Goal: Find contact information: Find contact information

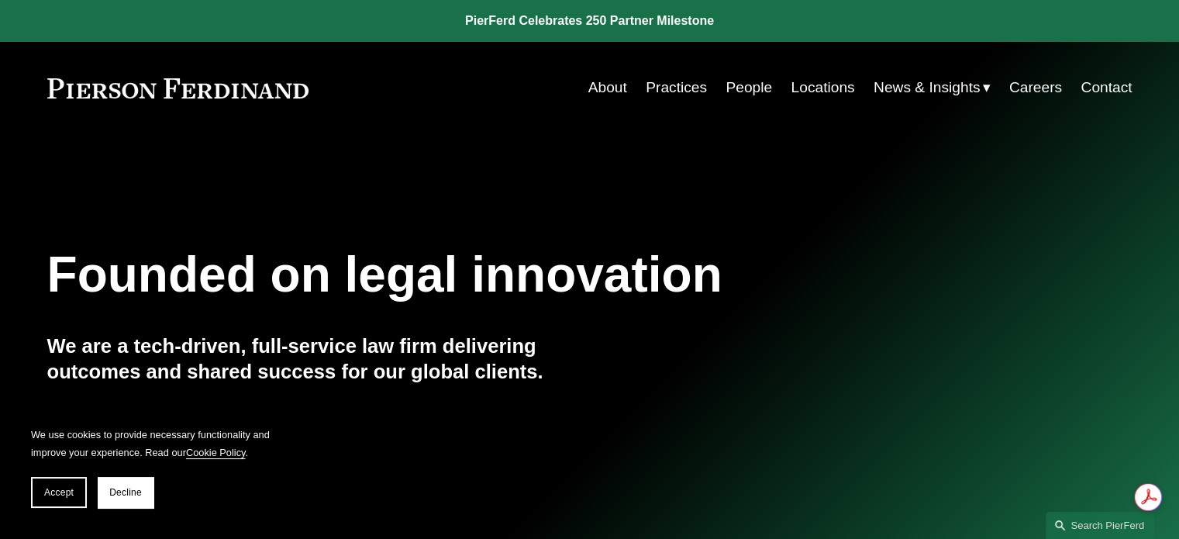
click at [1116, 91] on link "Contact" at bounding box center [1105, 87] width 51 height 29
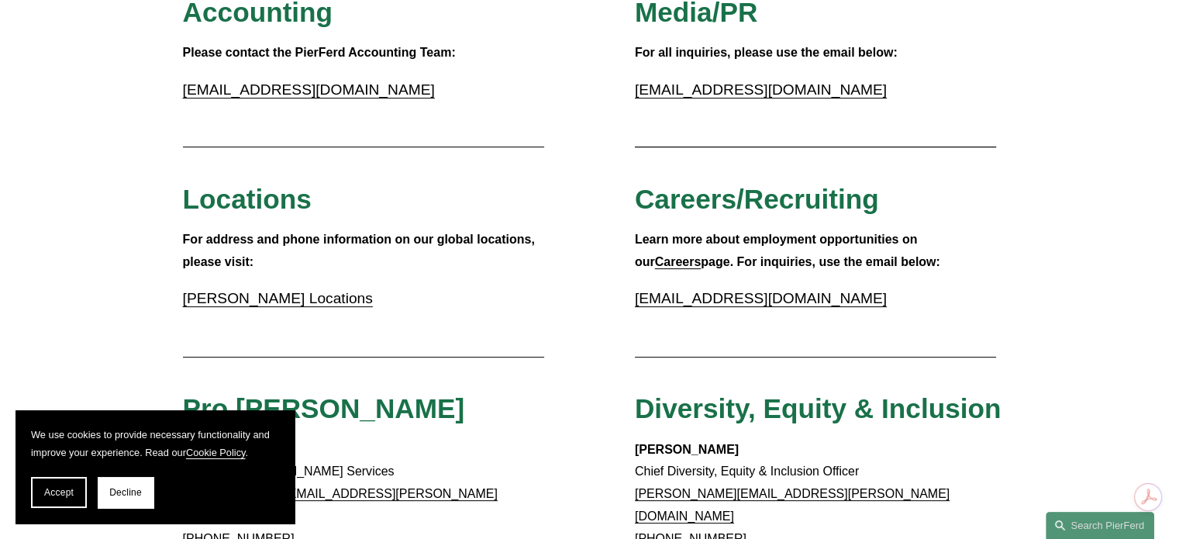
scroll to position [465, 0]
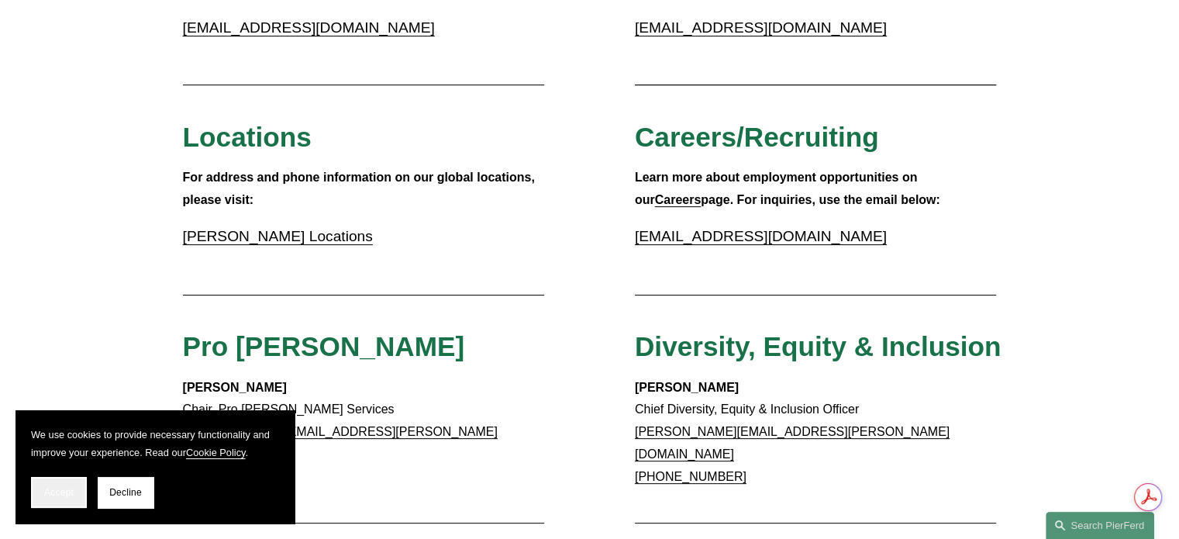
click at [75, 501] on button "Accept" at bounding box center [59, 492] width 56 height 31
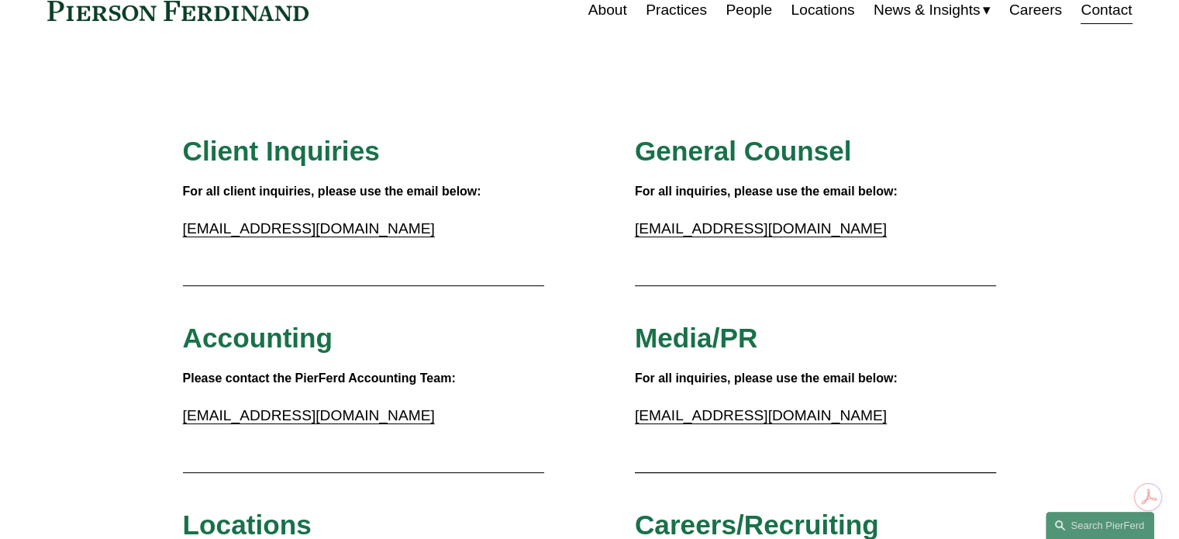
scroll to position [155, 0]
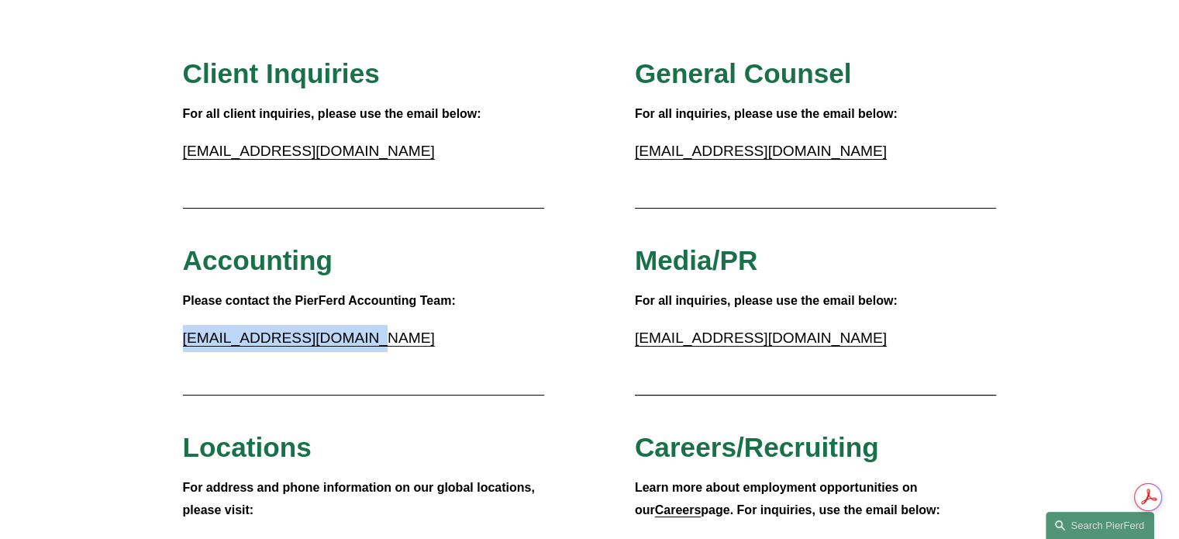
drag, startPoint x: 356, startPoint y: 341, endPoint x: 186, endPoint y: 344, distance: 169.7
click at [186, 344] on p "accounting@pierferd.com" at bounding box center [364, 338] width 362 height 27
copy link "accounting@pierferd.com"
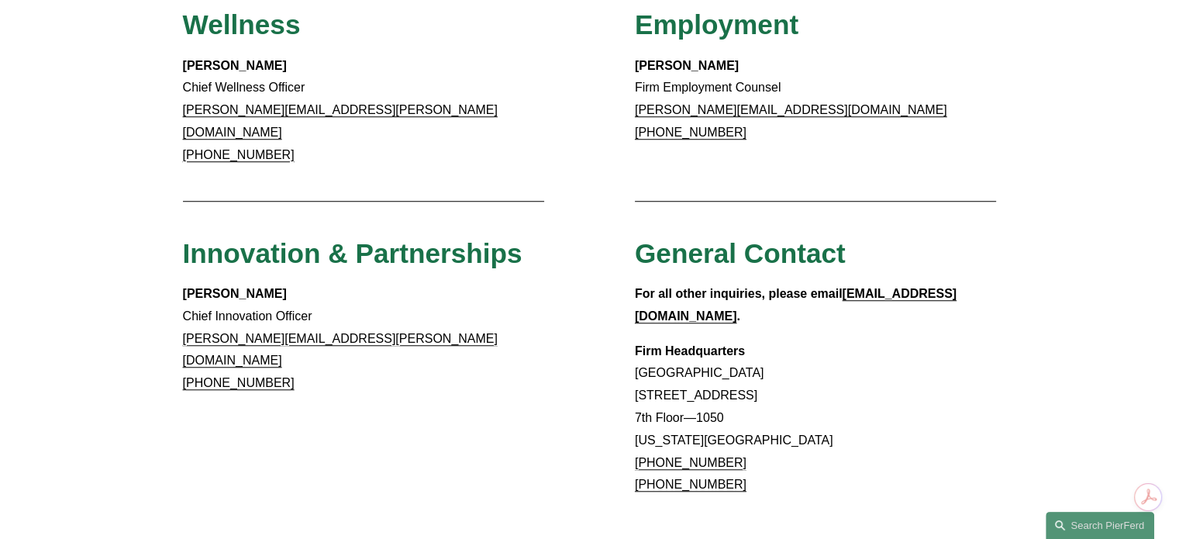
scroll to position [1317, 0]
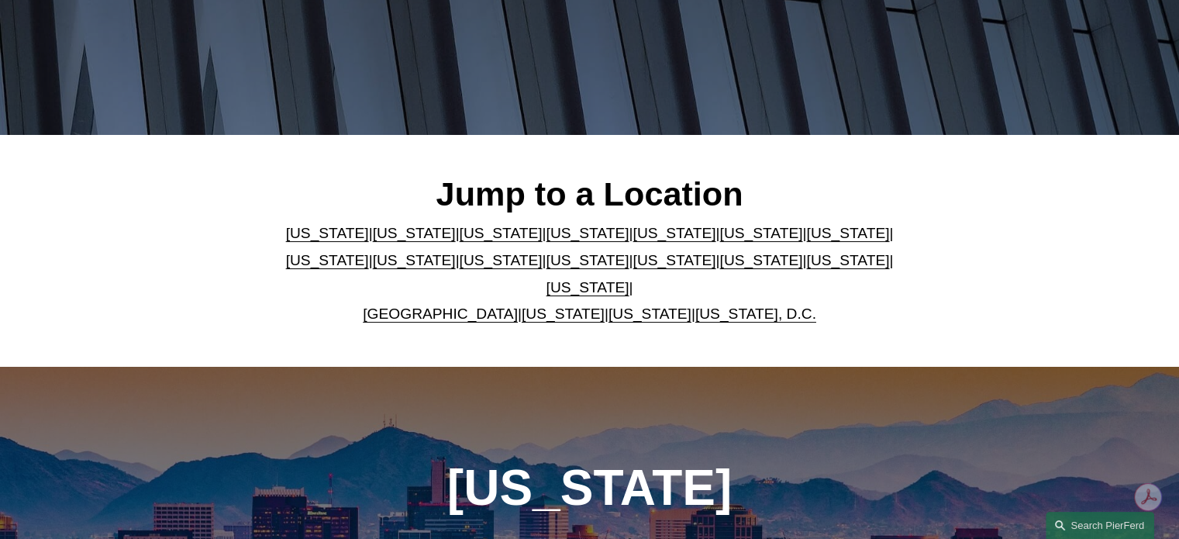
click at [629, 279] on link "[US_STATE]" at bounding box center [587, 287] width 83 height 16
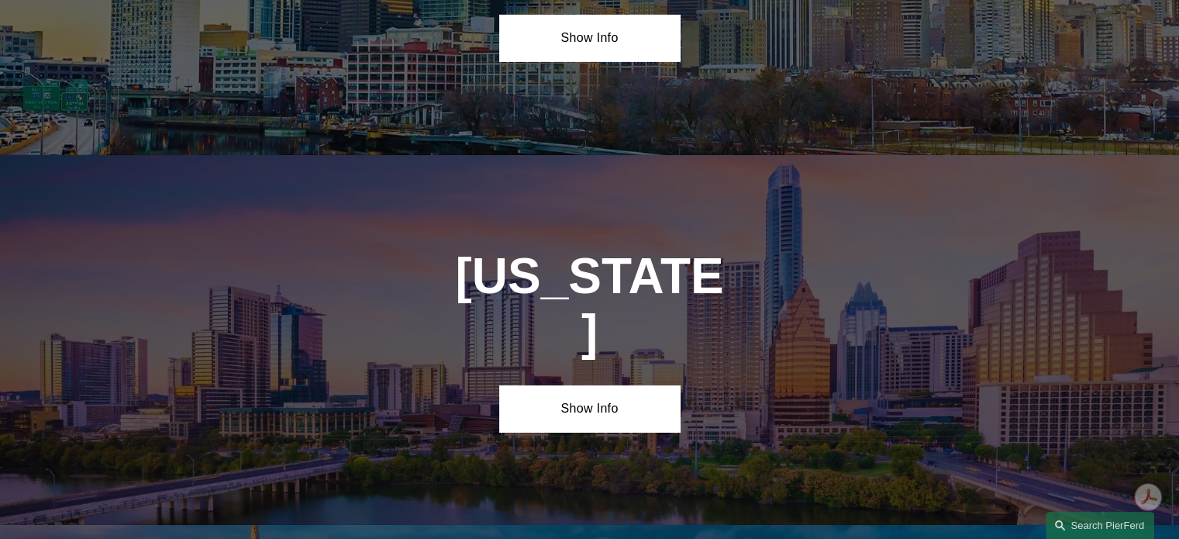
scroll to position [5235, 0]
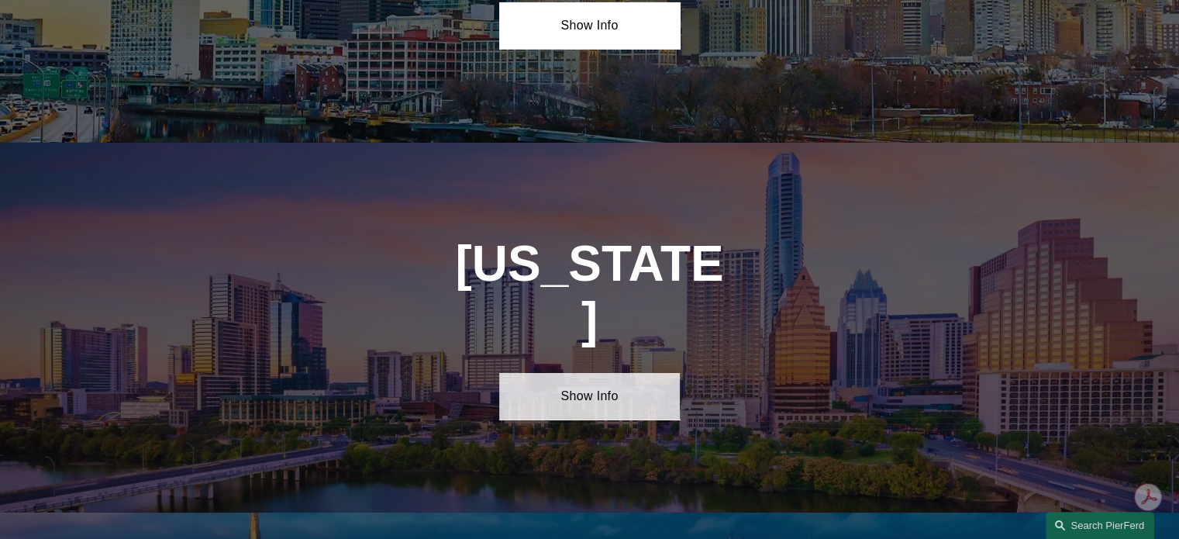
click at [614, 373] on link "Show Info" at bounding box center [589, 396] width 181 height 46
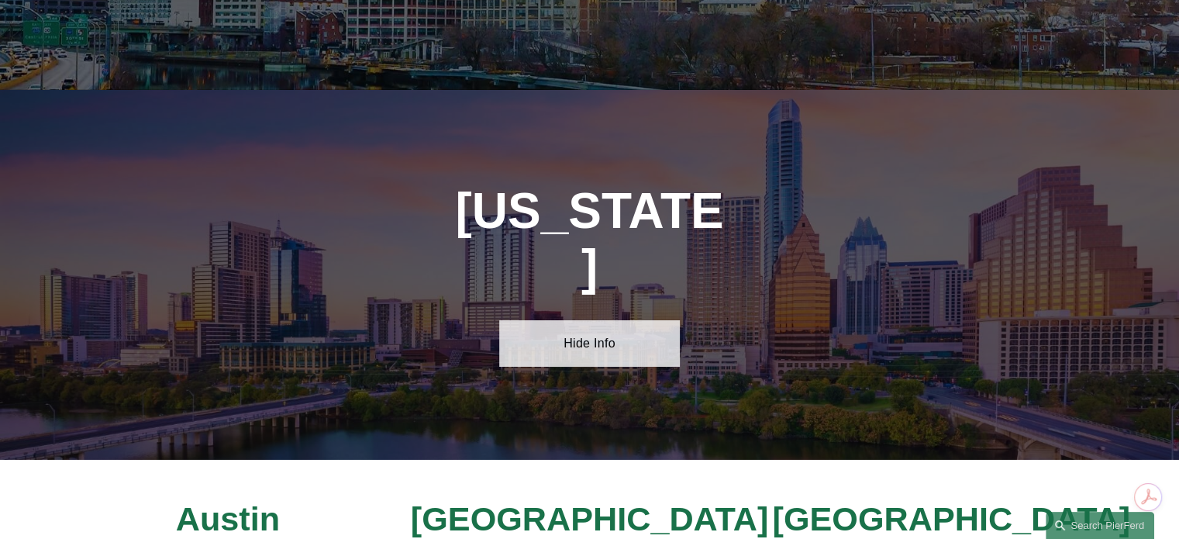
scroll to position [5312, 0]
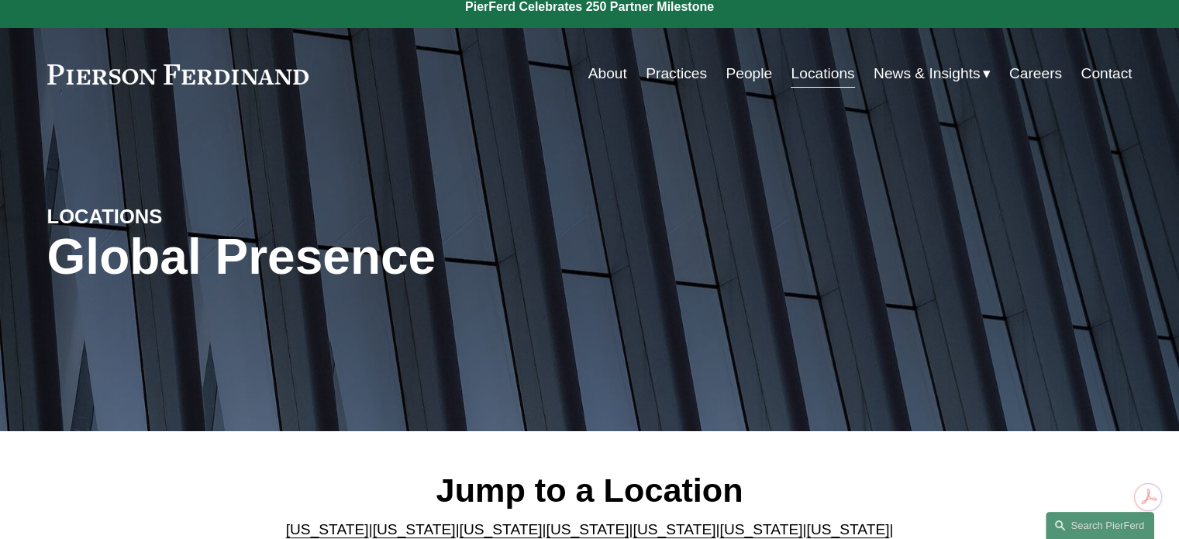
scroll to position [0, 0]
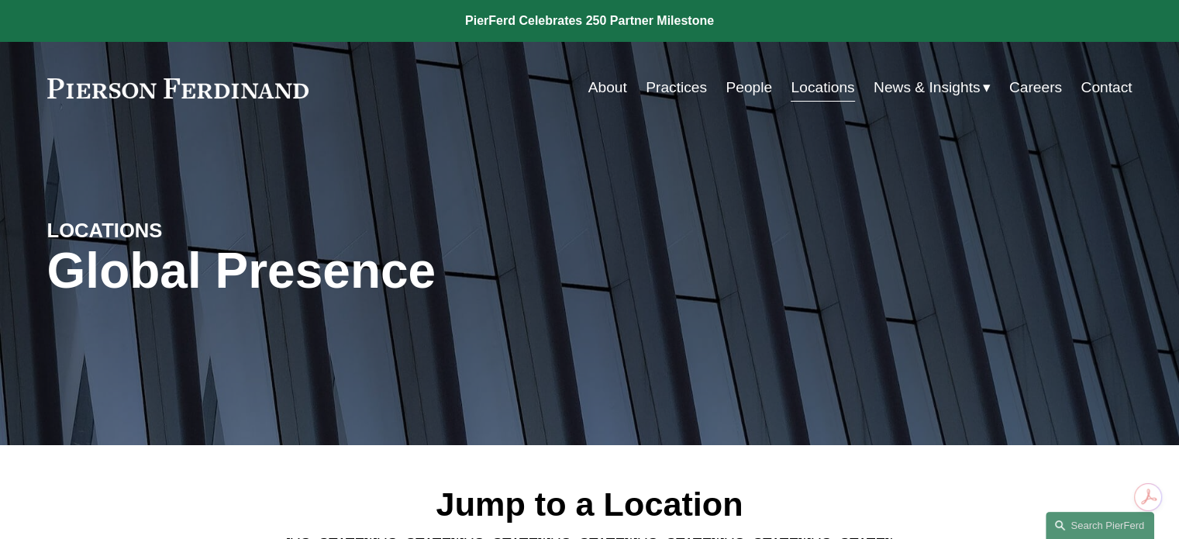
click at [727, 91] on link "People" at bounding box center [748, 87] width 46 height 29
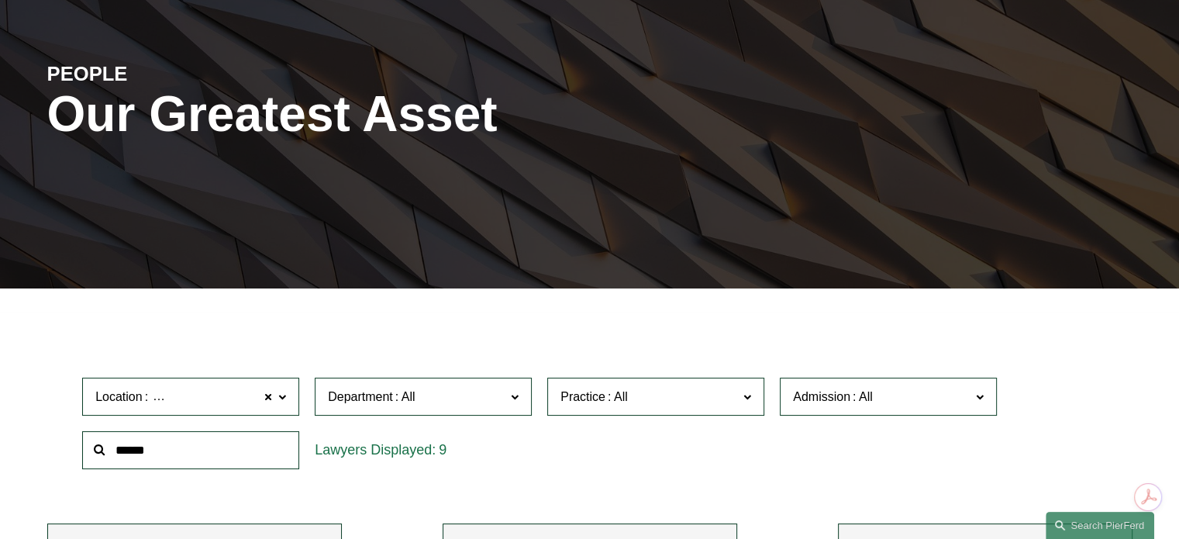
scroll to position [155, 0]
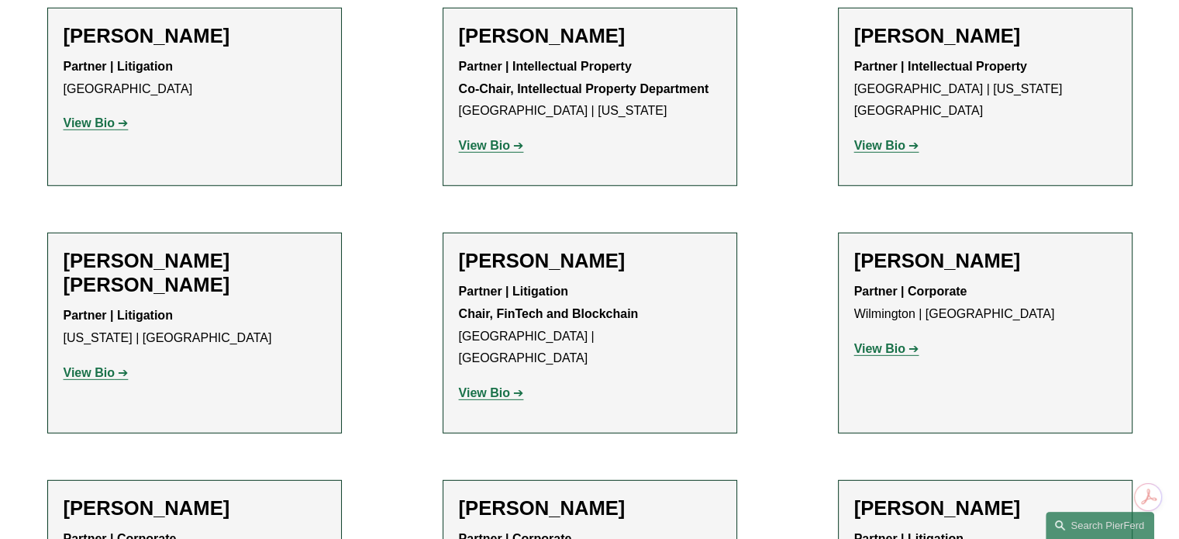
scroll to position [9918, 0]
